Goal: Ask a question

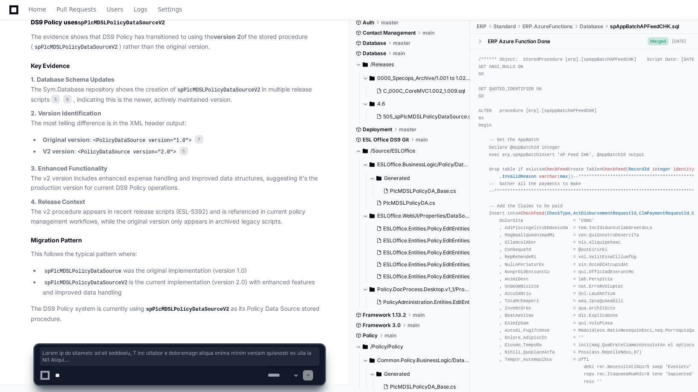
scroll to position [5756, 0]
drag, startPoint x: 31, startPoint y: 125, endPoint x: 75, endPoint y: 318, distance: 198.4
click at [75, 318] on article "Based on my analysis of the codebase, I can provide a definitive answer about w…" at bounding box center [178, 156] width 294 height 335
copy article "Based on my analysis of the codebase, I can provide a definitive answer about w…"
click at [109, 357] on span at bounding box center [179, 357] width 275 height 14
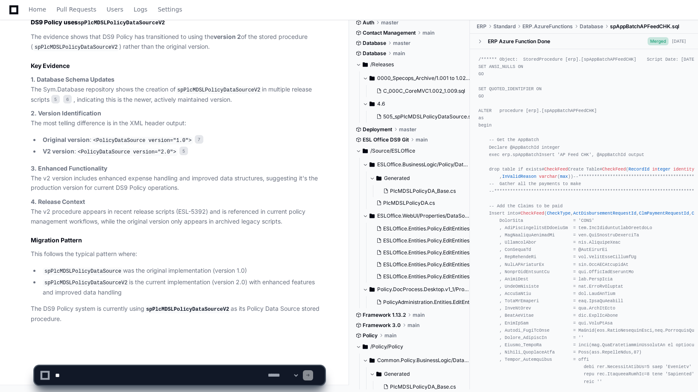
click at [99, 376] on textarea at bounding box center [159, 375] width 213 height 19
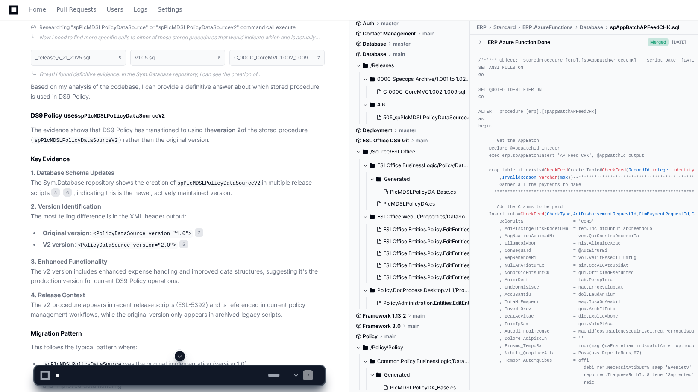
scroll to position [5351, 0]
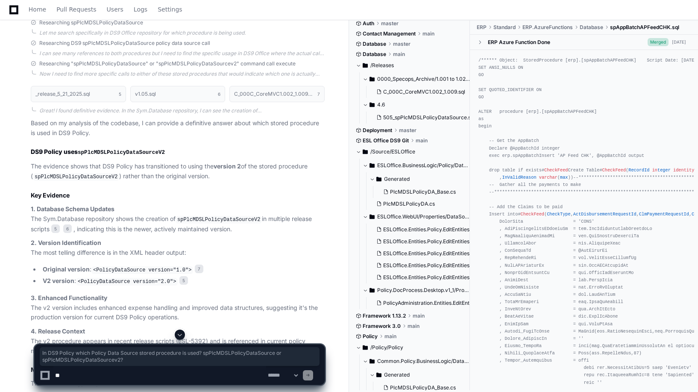
drag, startPoint x: 125, startPoint y: 109, endPoint x: 23, endPoint y: 100, distance: 102.9
copy p "In DS9 Policy which Policy Data Source stored procedure is used? spPlcMDSLPolic…"
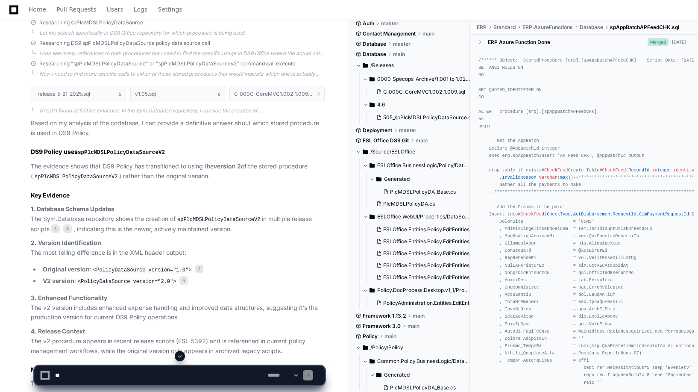
click at [70, 373] on textarea at bounding box center [159, 375] width 213 height 19
paste textarea "**********"
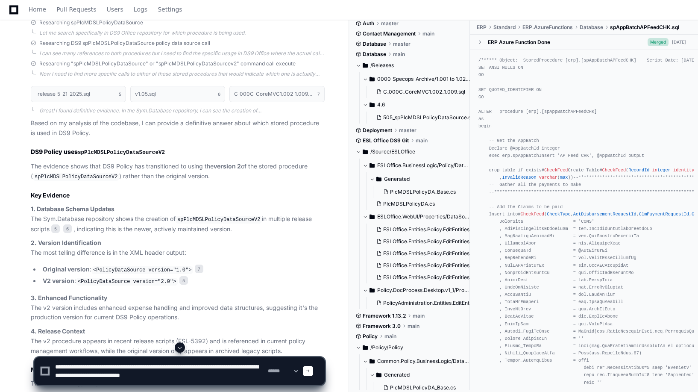
type textarea "**********"
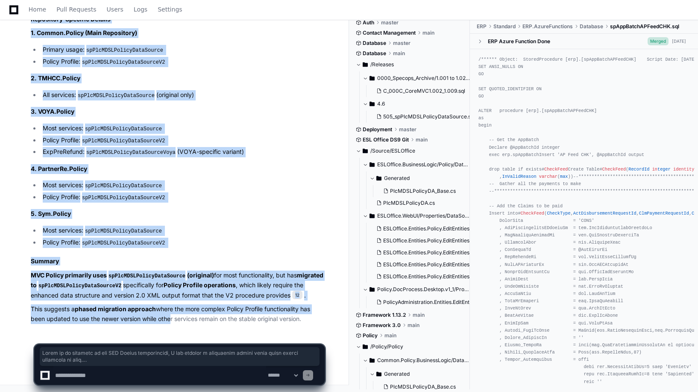
scroll to position [6467, 0]
drag, startPoint x: 31, startPoint y: 55, endPoint x: 312, endPoint y: 320, distance: 386.0
click at [312, 320] on article "Based on my analysis of the MVC Policy repositories, I can provide a definitive…" at bounding box center [178, 80] width 294 height 488
copy article "Based on my analysis of the MVC Policy repositories, I can provide a definitive…"
